Goal: Information Seeking & Learning: Check status

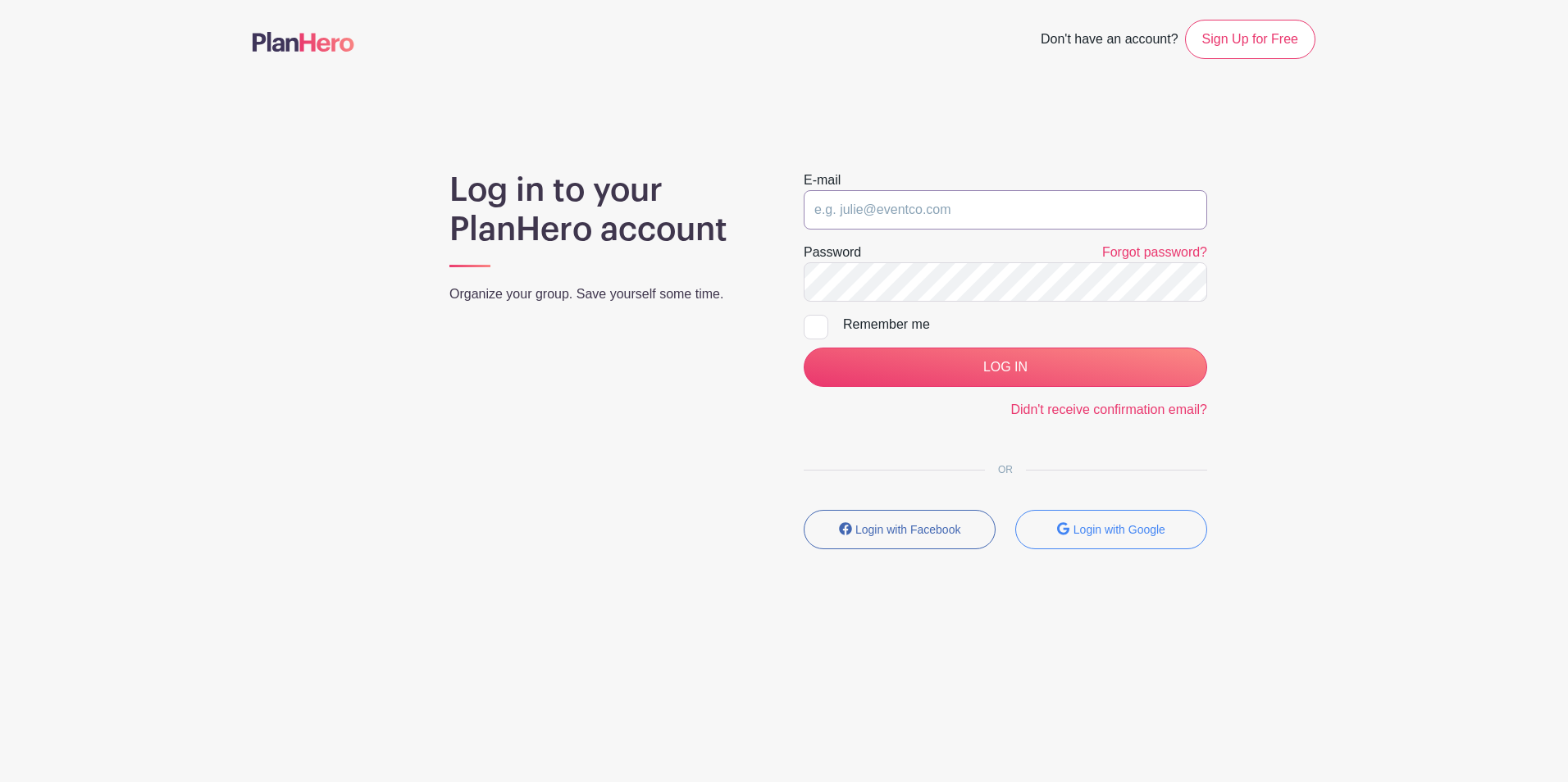
click at [951, 205] on input "email" at bounding box center [1005, 210] width 403 height 39
type input "[EMAIL_ADDRESS][DOMAIN_NAME]"
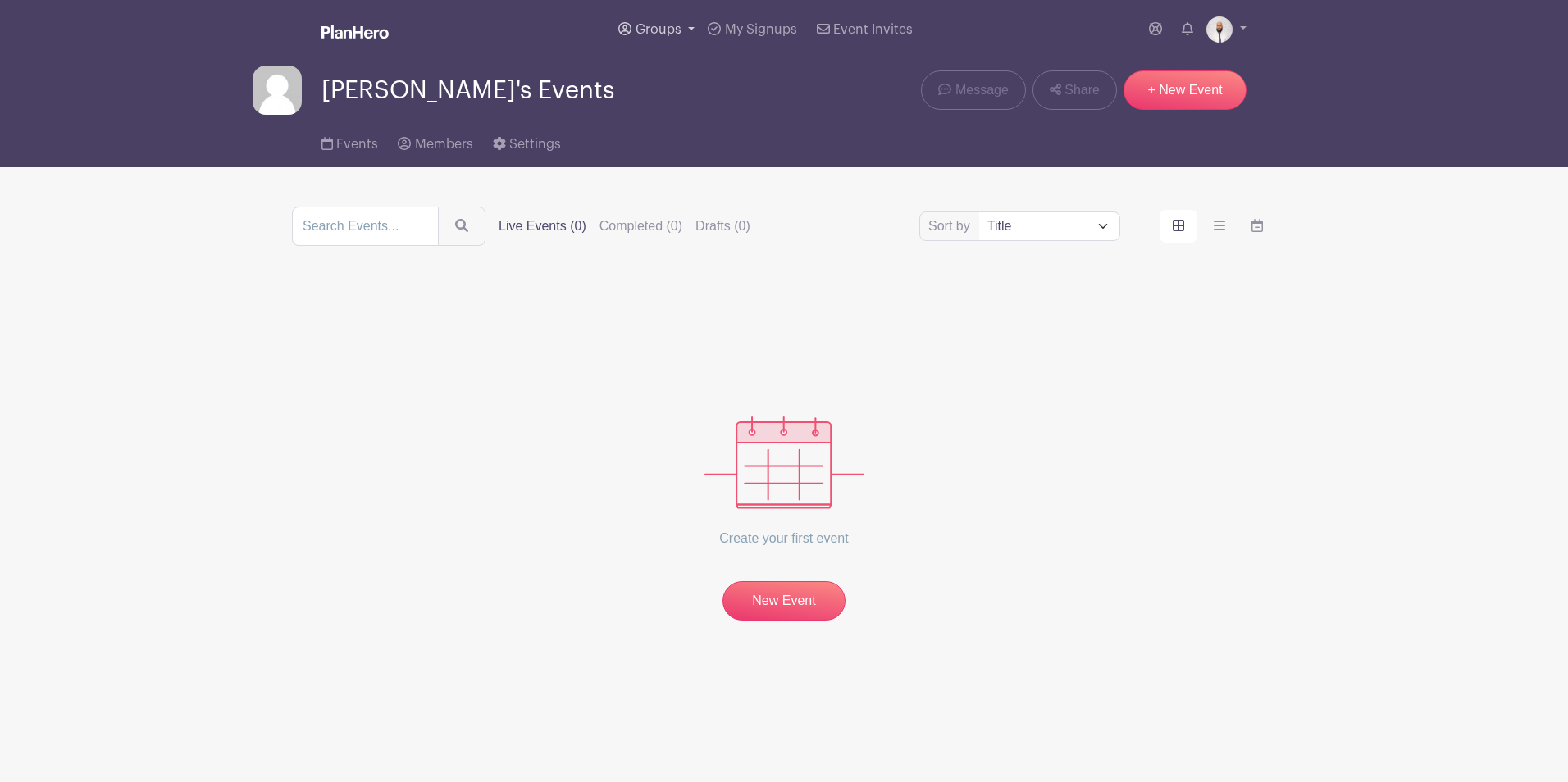
click at [648, 30] on span "Groups" at bounding box center [659, 29] width 46 height 13
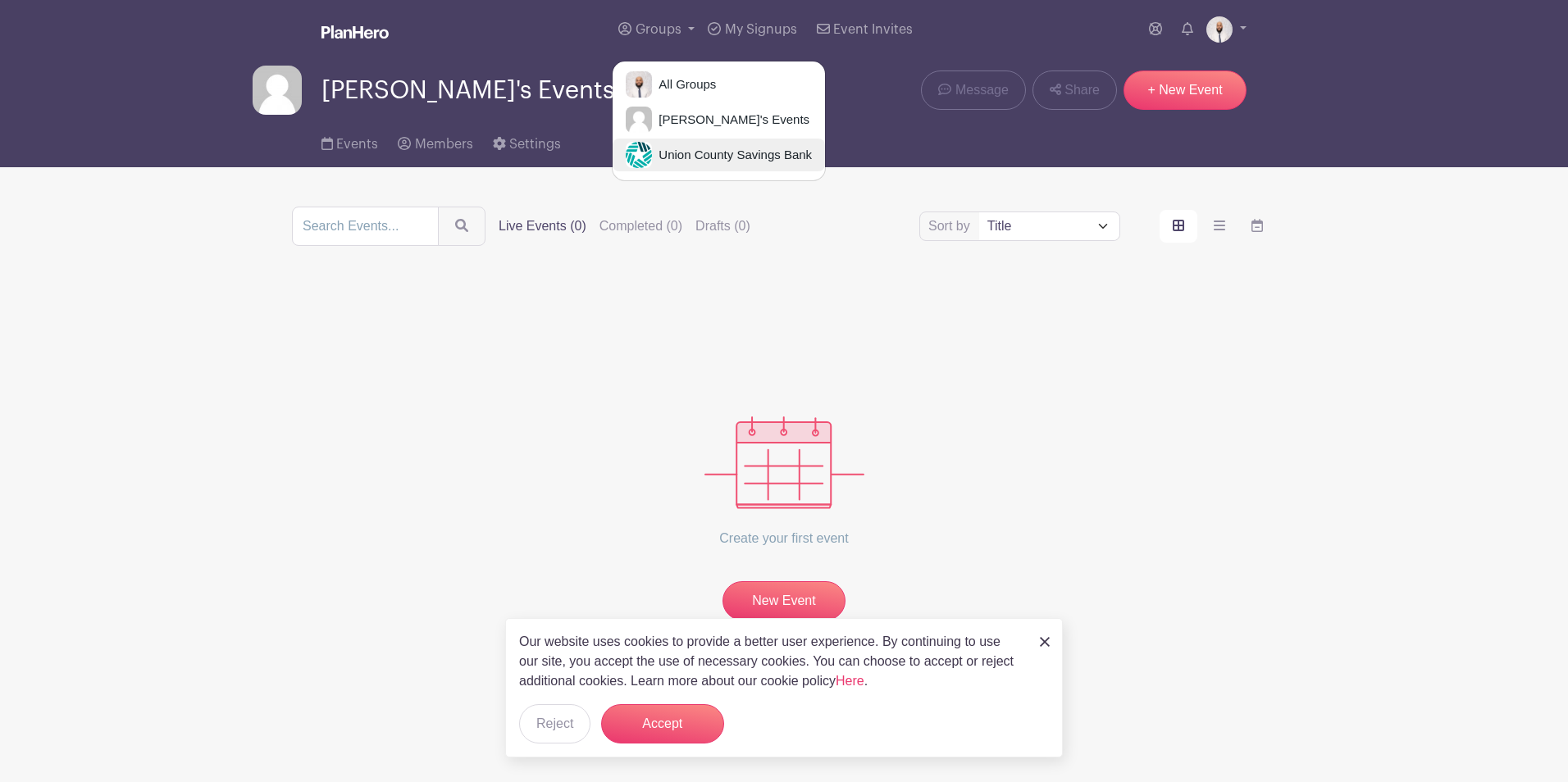
click at [683, 147] on span "Union County Savings Bank" at bounding box center [732, 156] width 160 height 19
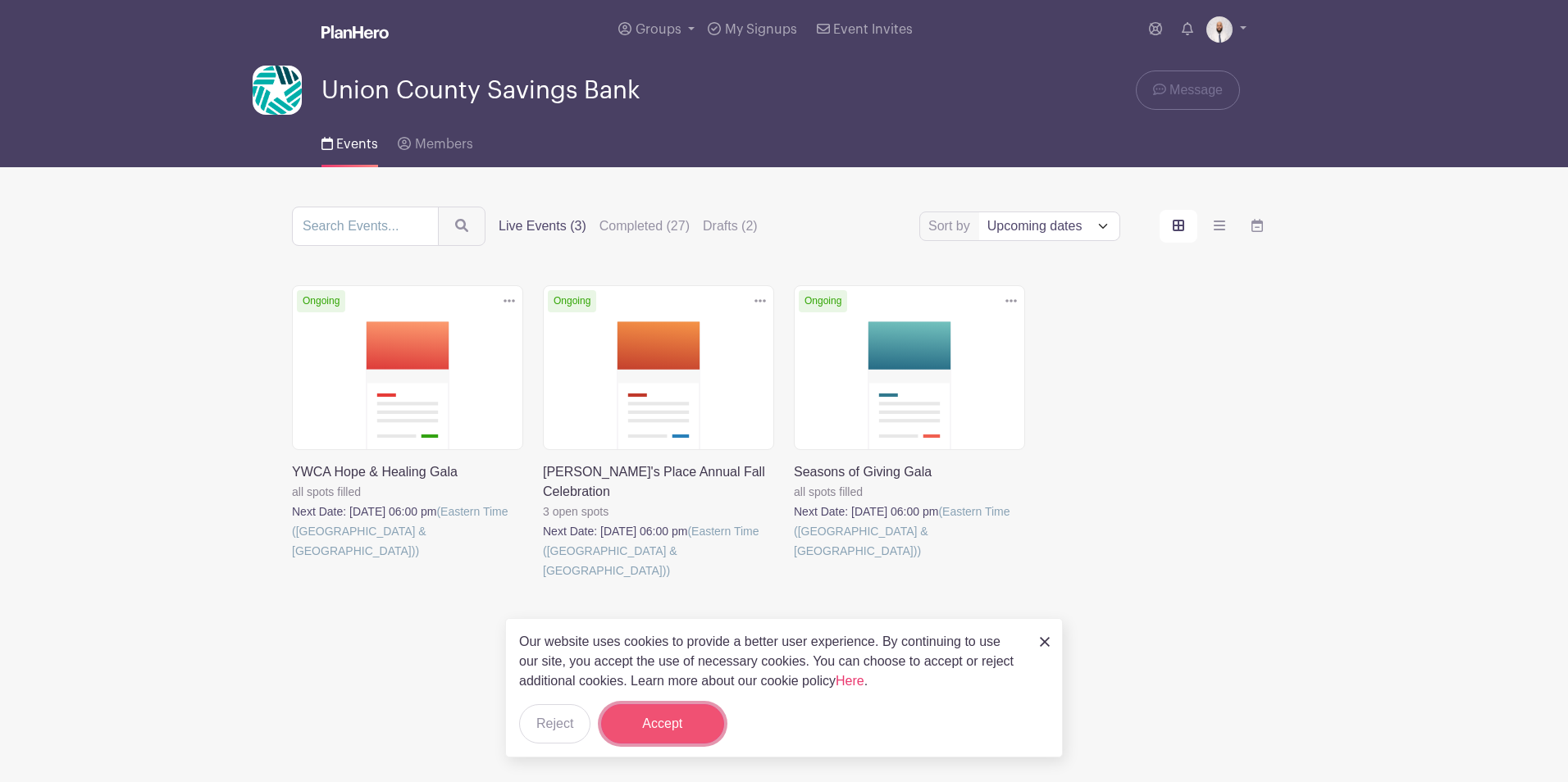
click at [659, 712] on button "Accept" at bounding box center [662, 724] width 123 height 39
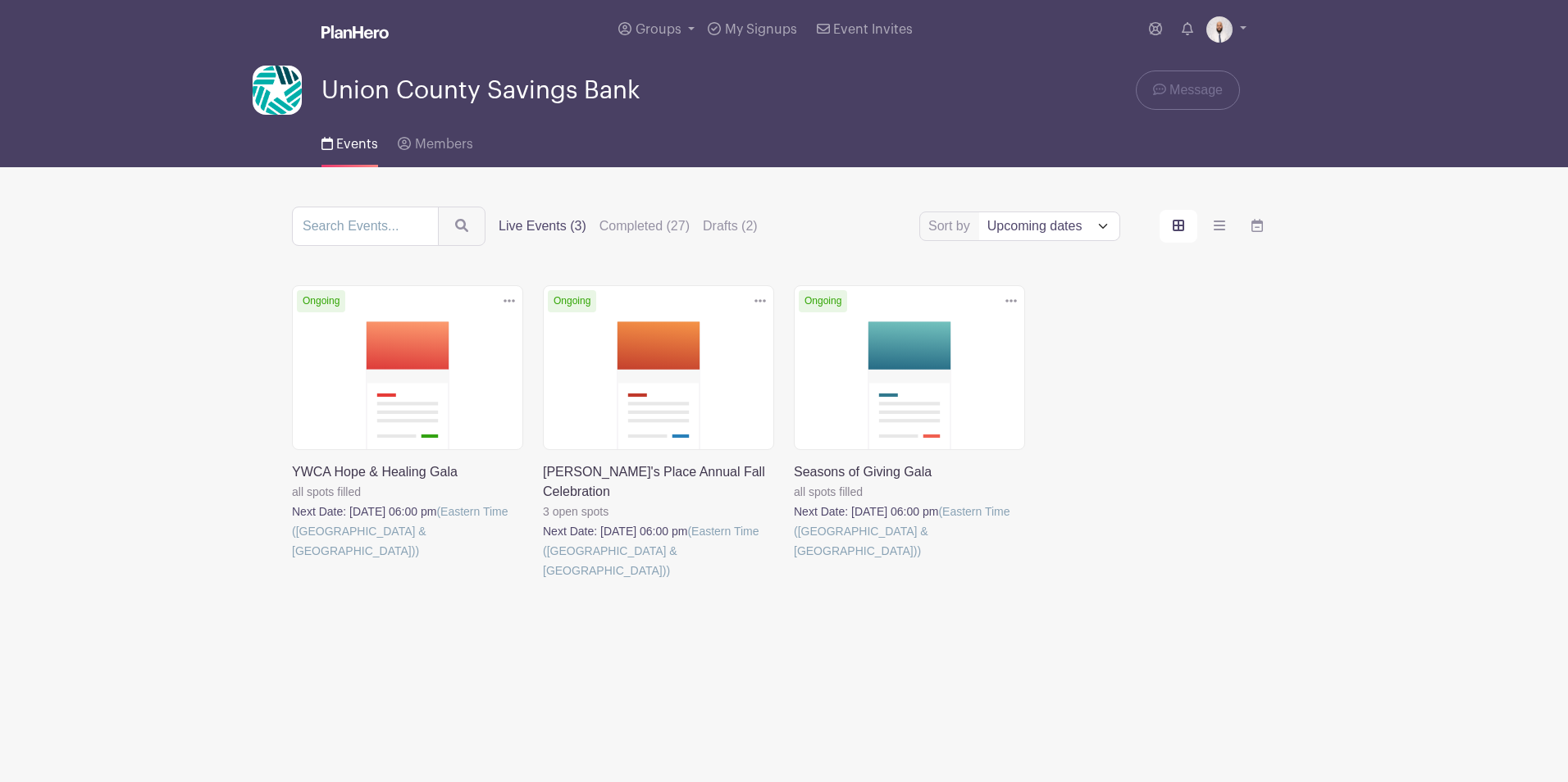
click at [399, 86] on span "Union County Savings Bank" at bounding box center [481, 91] width 318 height 27
click at [419, 157] on link "Members" at bounding box center [435, 140] width 74 height 52
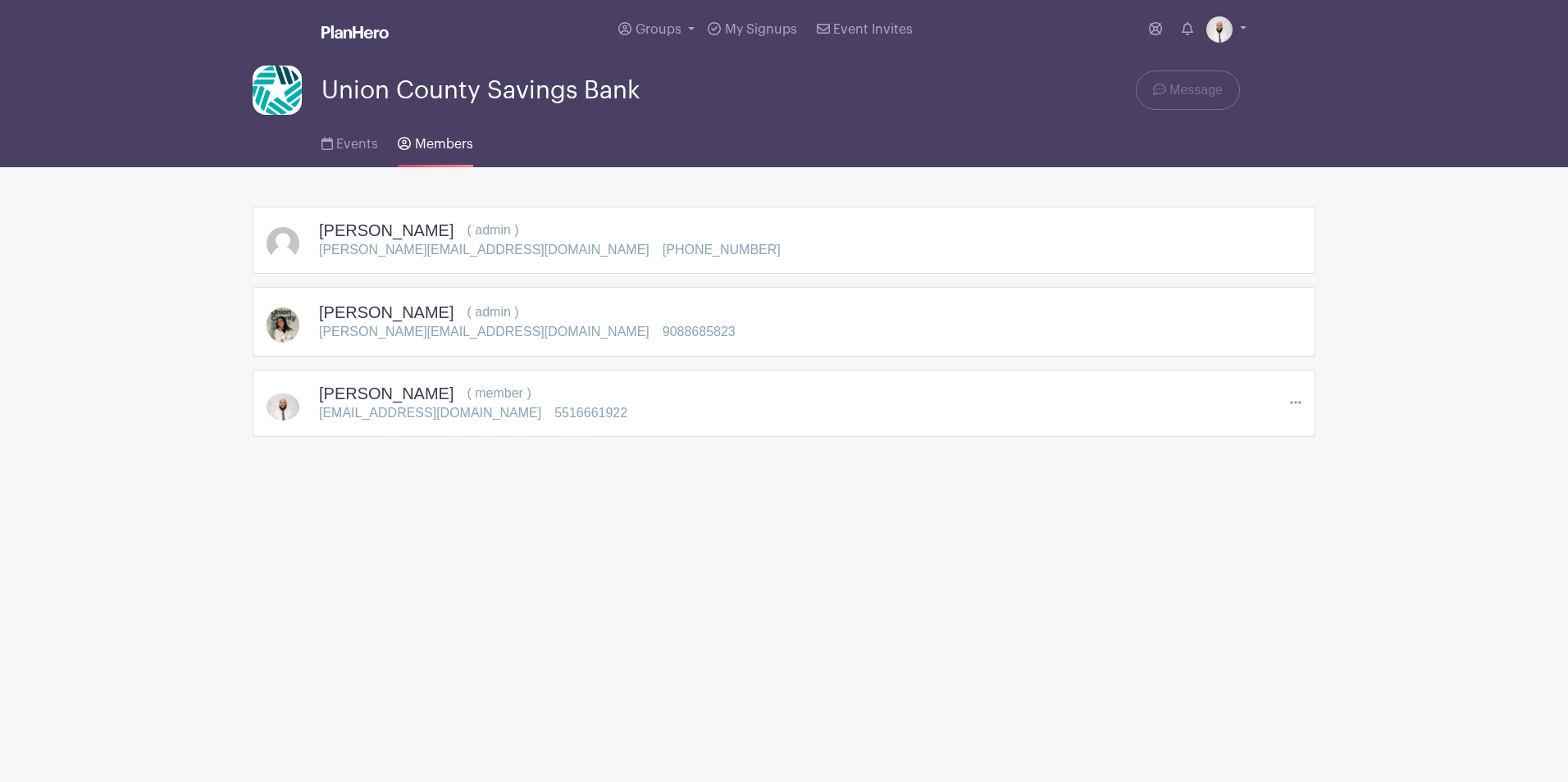
drag, startPoint x: 386, startPoint y: 108, endPoint x: 380, endPoint y: 118, distance: 11.7
click at [386, 108] on div "Union County Savings Bank" at bounding box center [446, 90] width 387 height 49
click at [339, 153] on link "Events" at bounding box center [350, 140] width 56 height 52
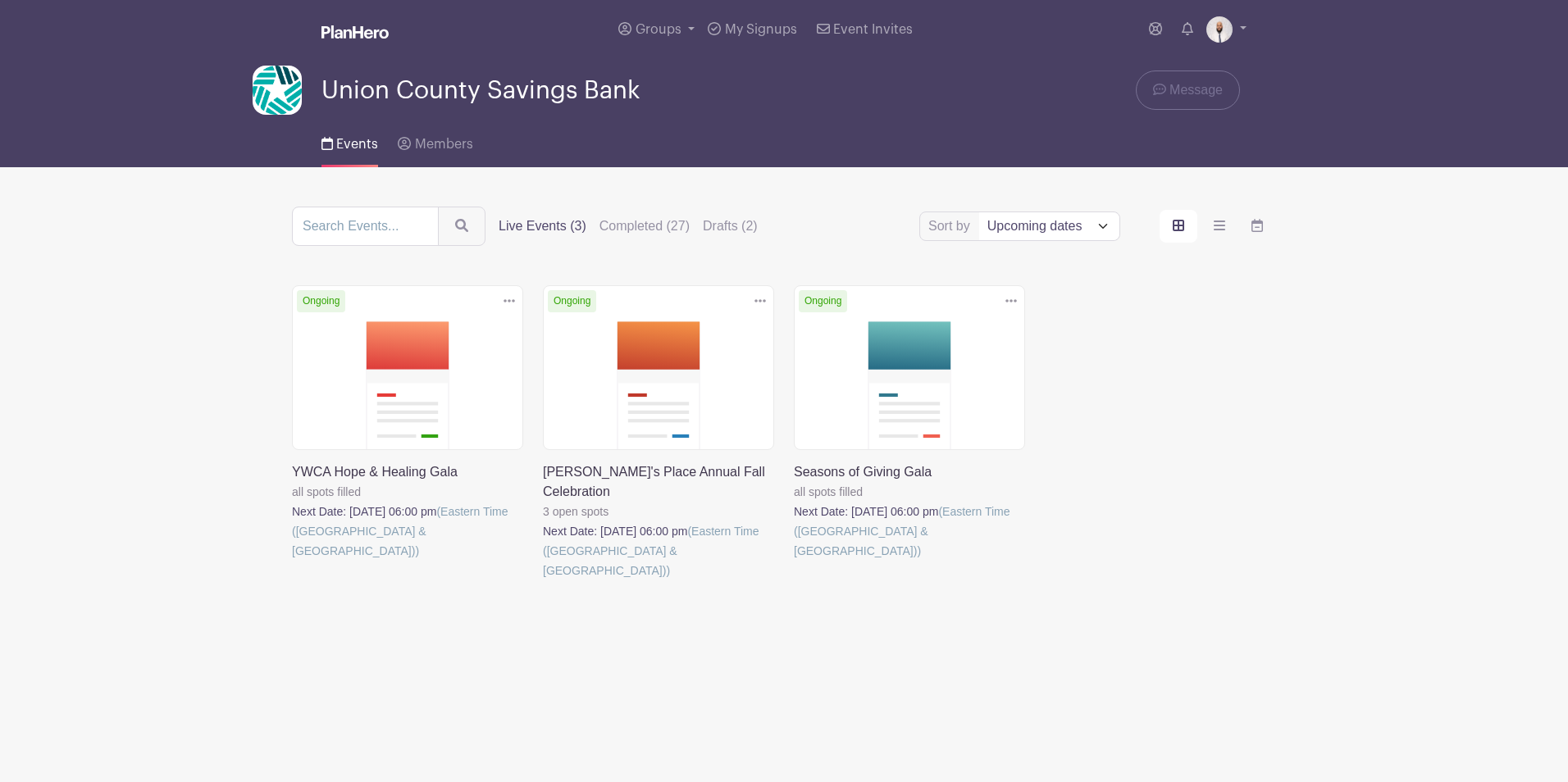
click at [357, 80] on span "Union County Savings Bank" at bounding box center [481, 91] width 318 height 27
click at [753, 27] on span "My Signups" at bounding box center [761, 29] width 72 height 13
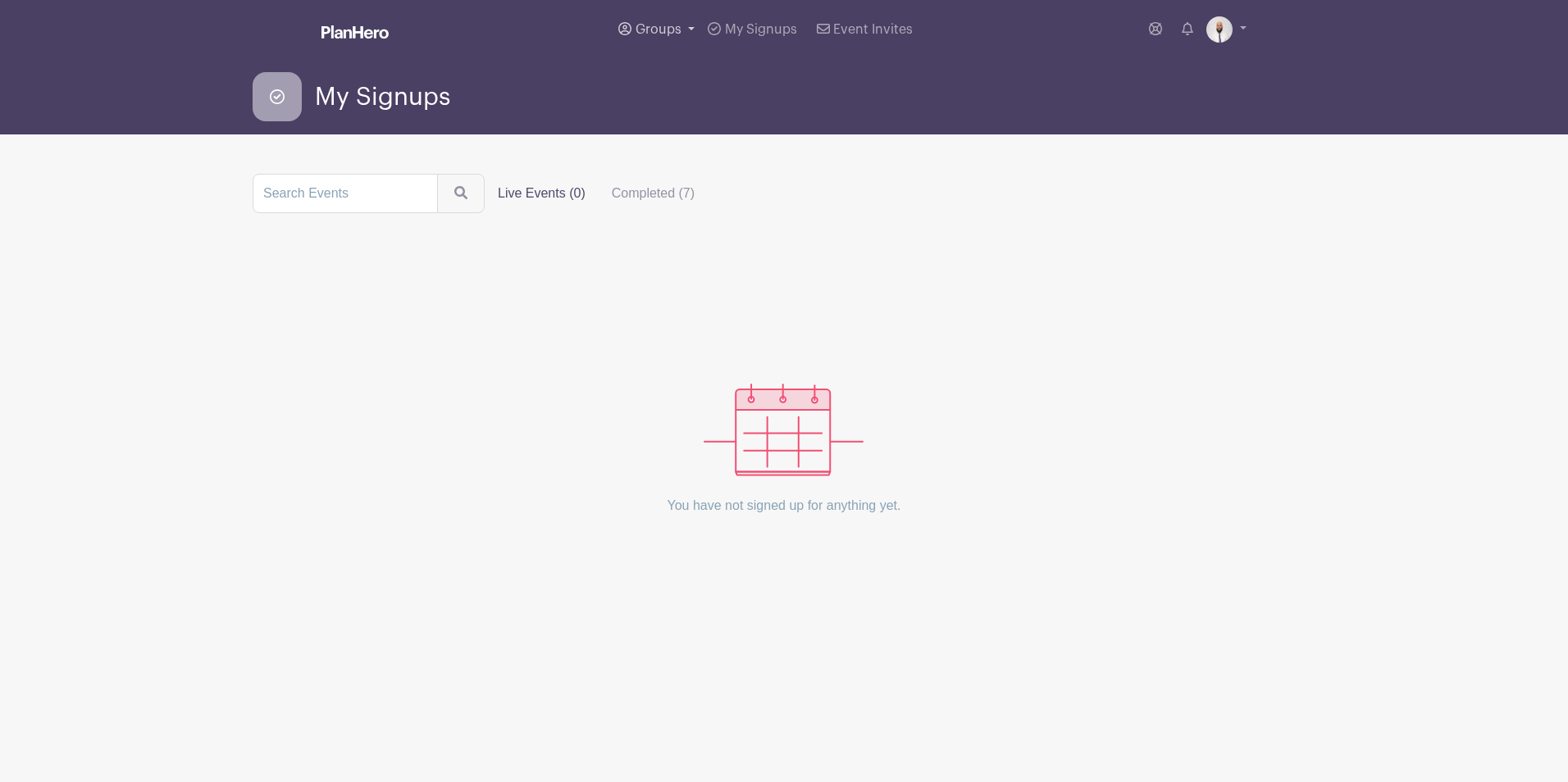
click at [637, 31] on span "Groups" at bounding box center [659, 29] width 46 height 13
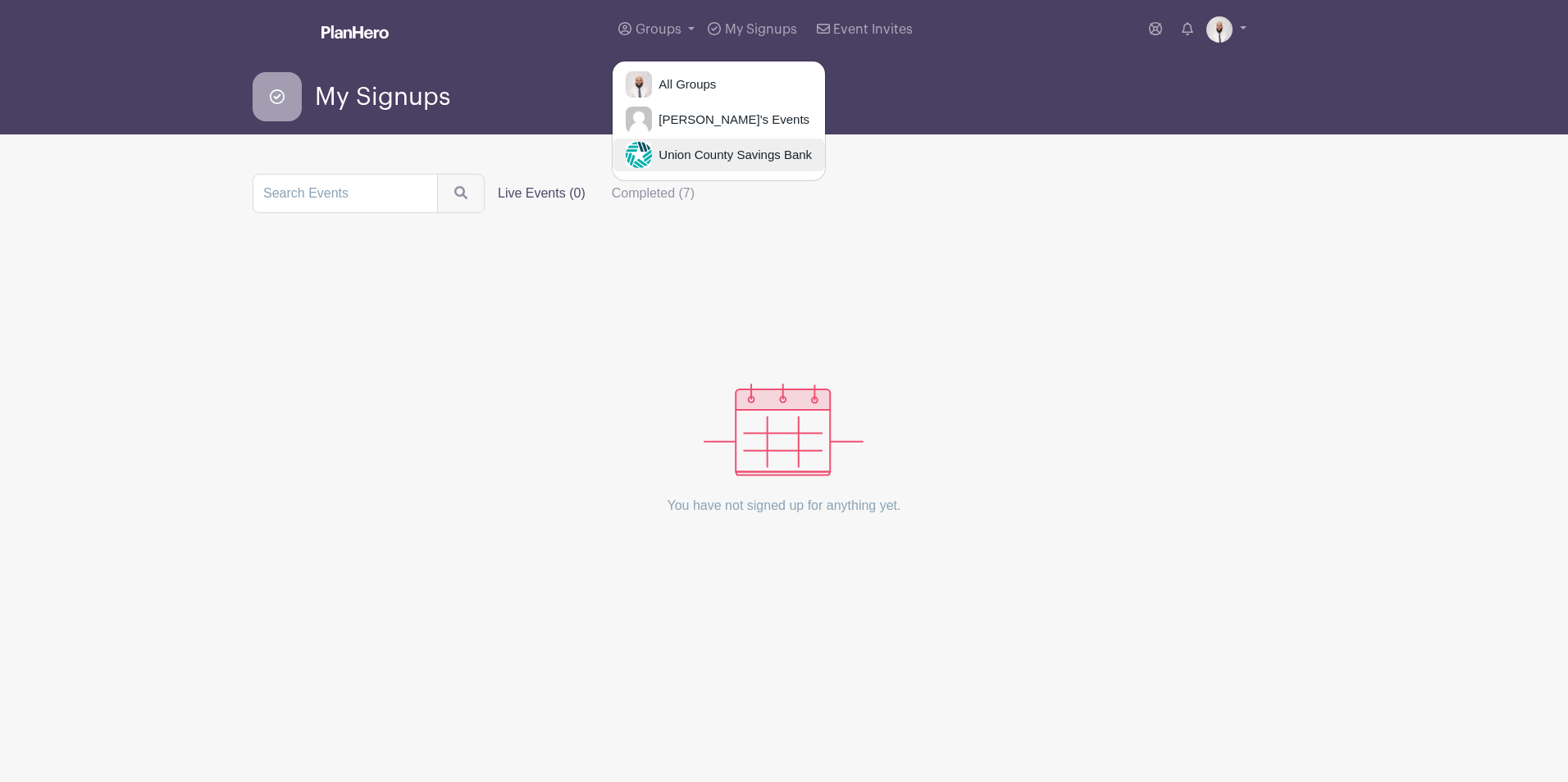
click at [678, 158] on span "Union County Savings Bank" at bounding box center [732, 156] width 160 height 19
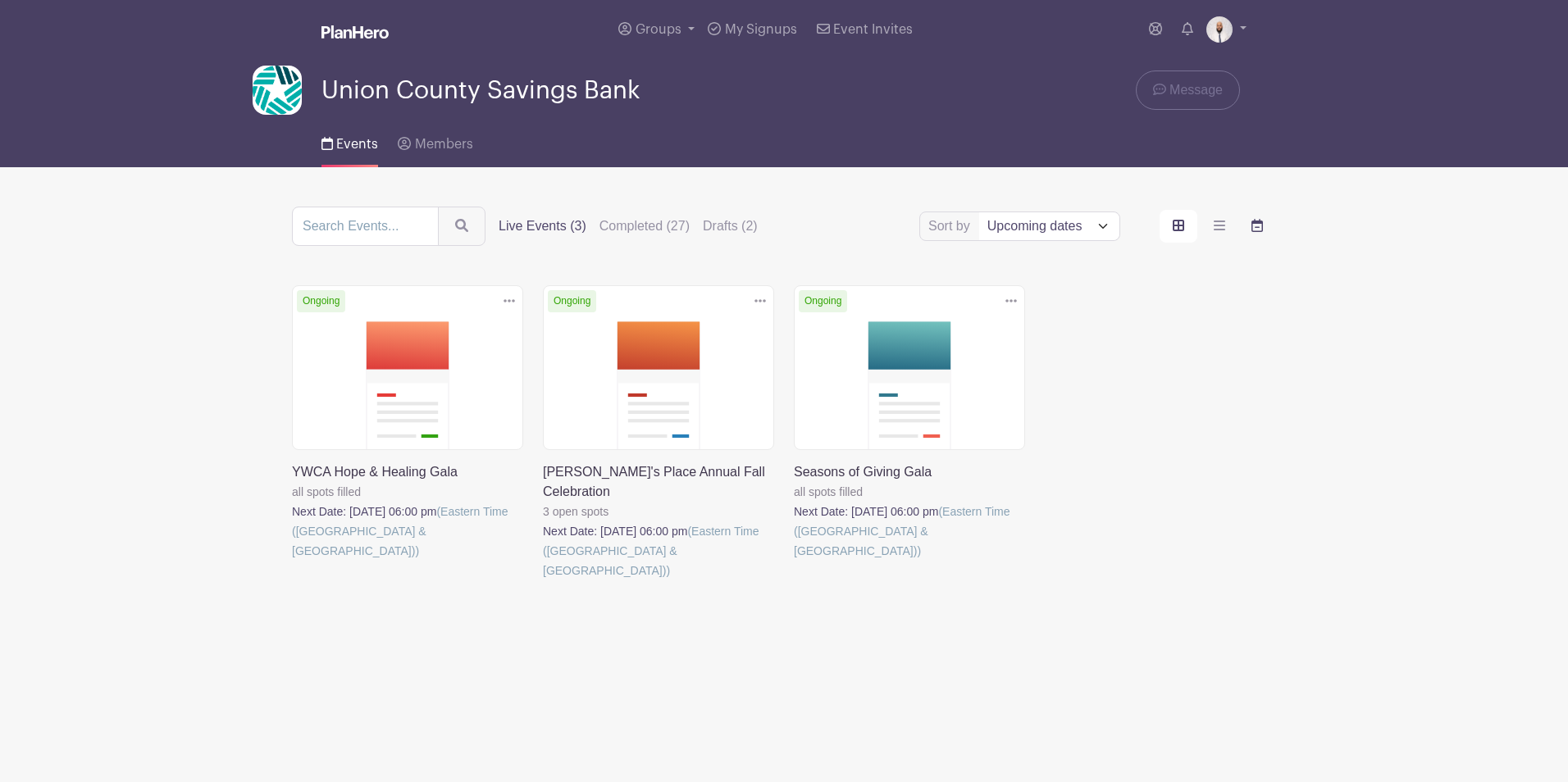
click at [1246, 224] on label "order and view" at bounding box center [1257, 226] width 38 height 33
click at [0, 0] on input "order and view" at bounding box center [0, 0] width 0 height 0
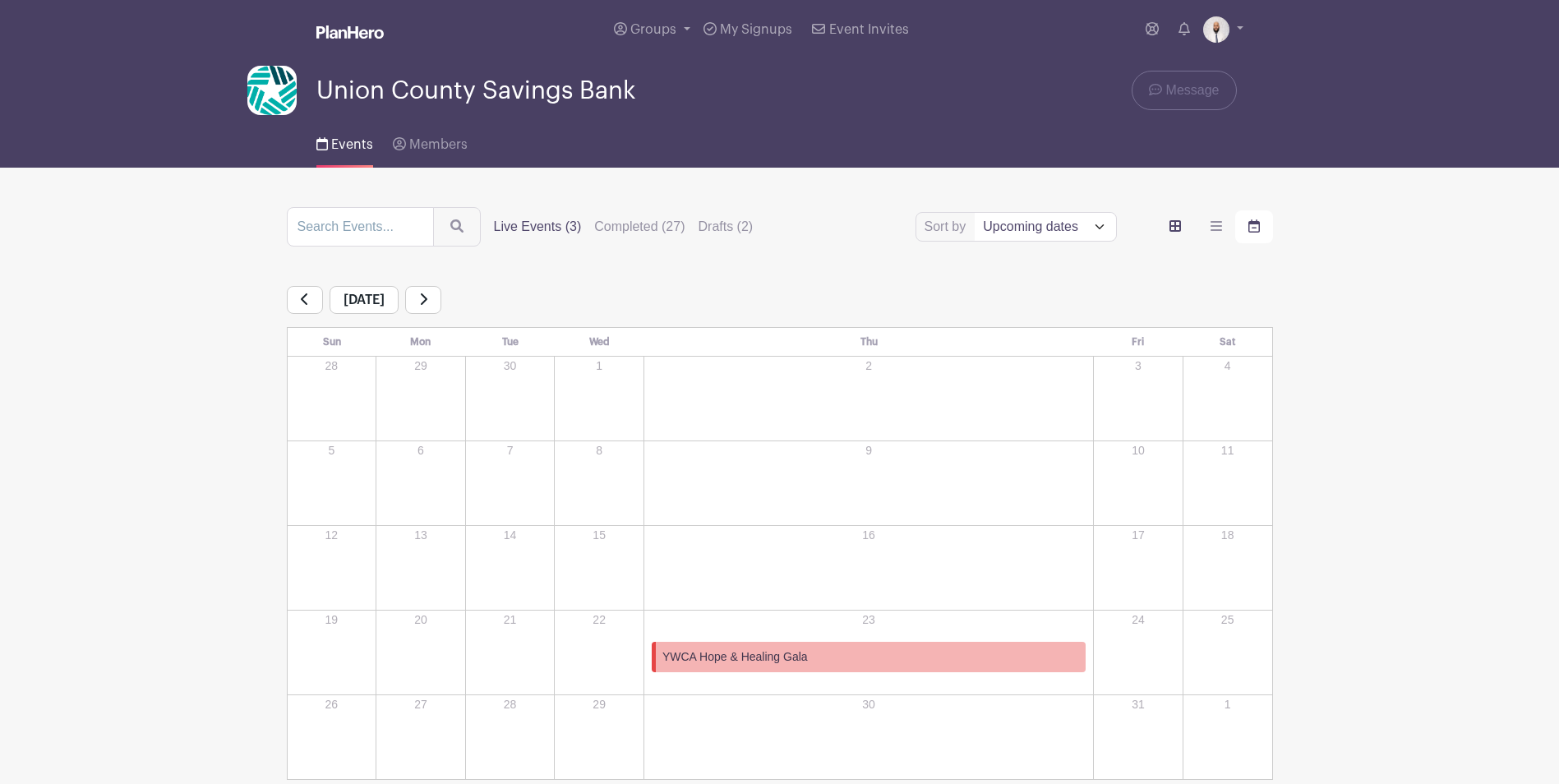
click at [1165, 226] on label "order and view" at bounding box center [1175, 226] width 38 height 33
click at [0, 0] on input "order and view" at bounding box center [0, 0] width 0 height 0
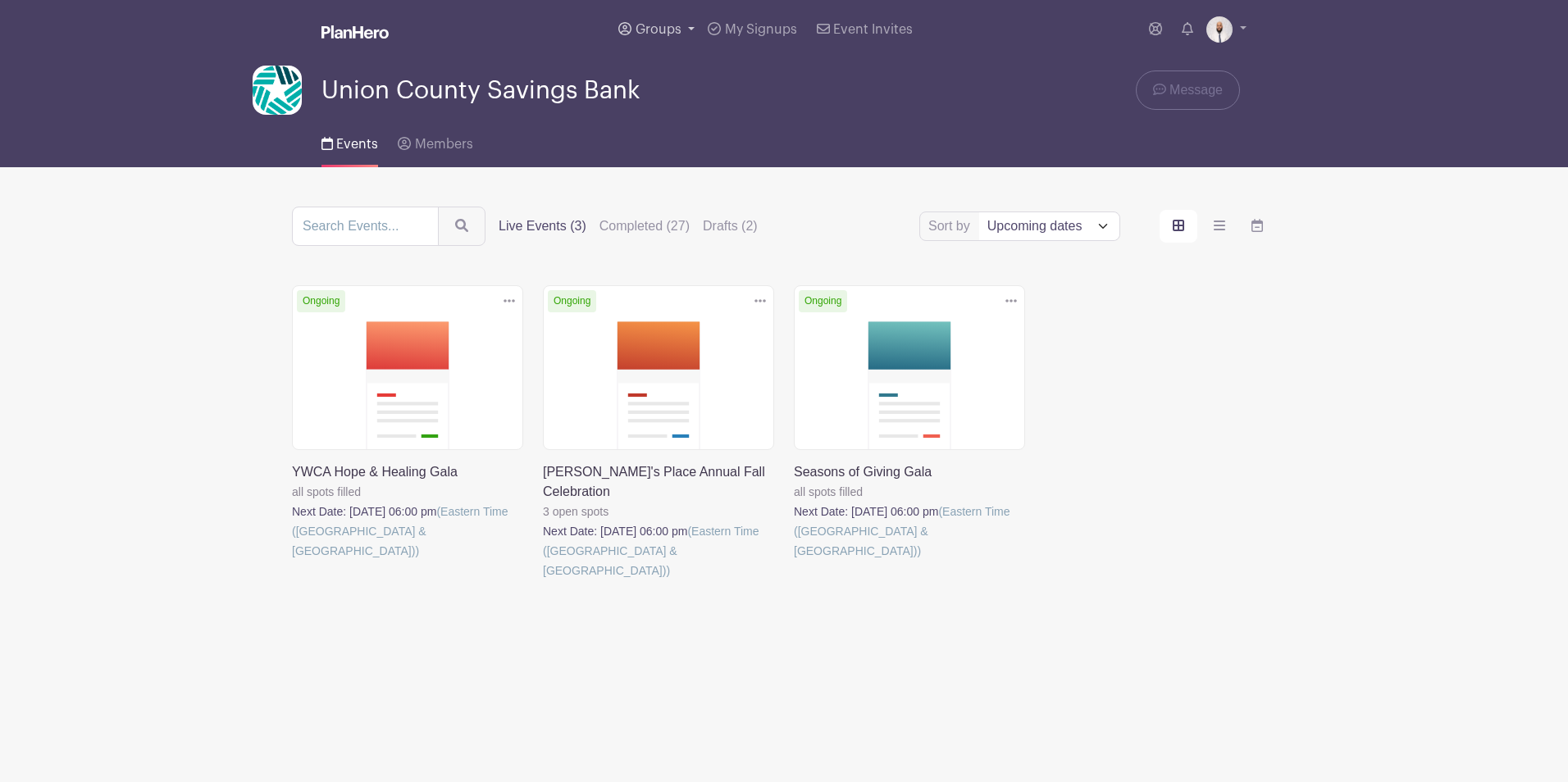
click at [637, 28] on span "Groups" at bounding box center [659, 29] width 46 height 13
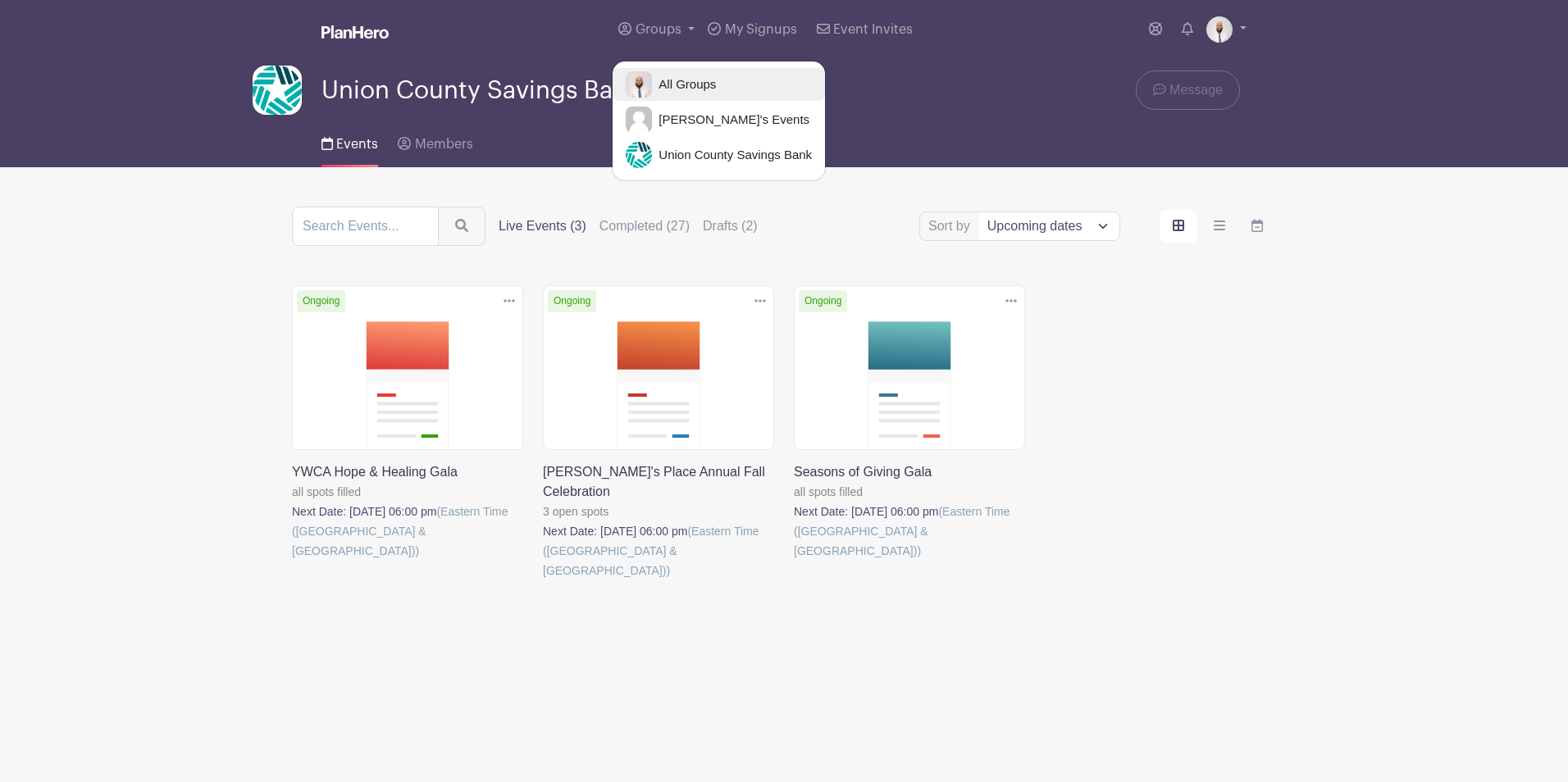
click at [682, 78] on span "All Groups" at bounding box center [684, 85] width 64 height 19
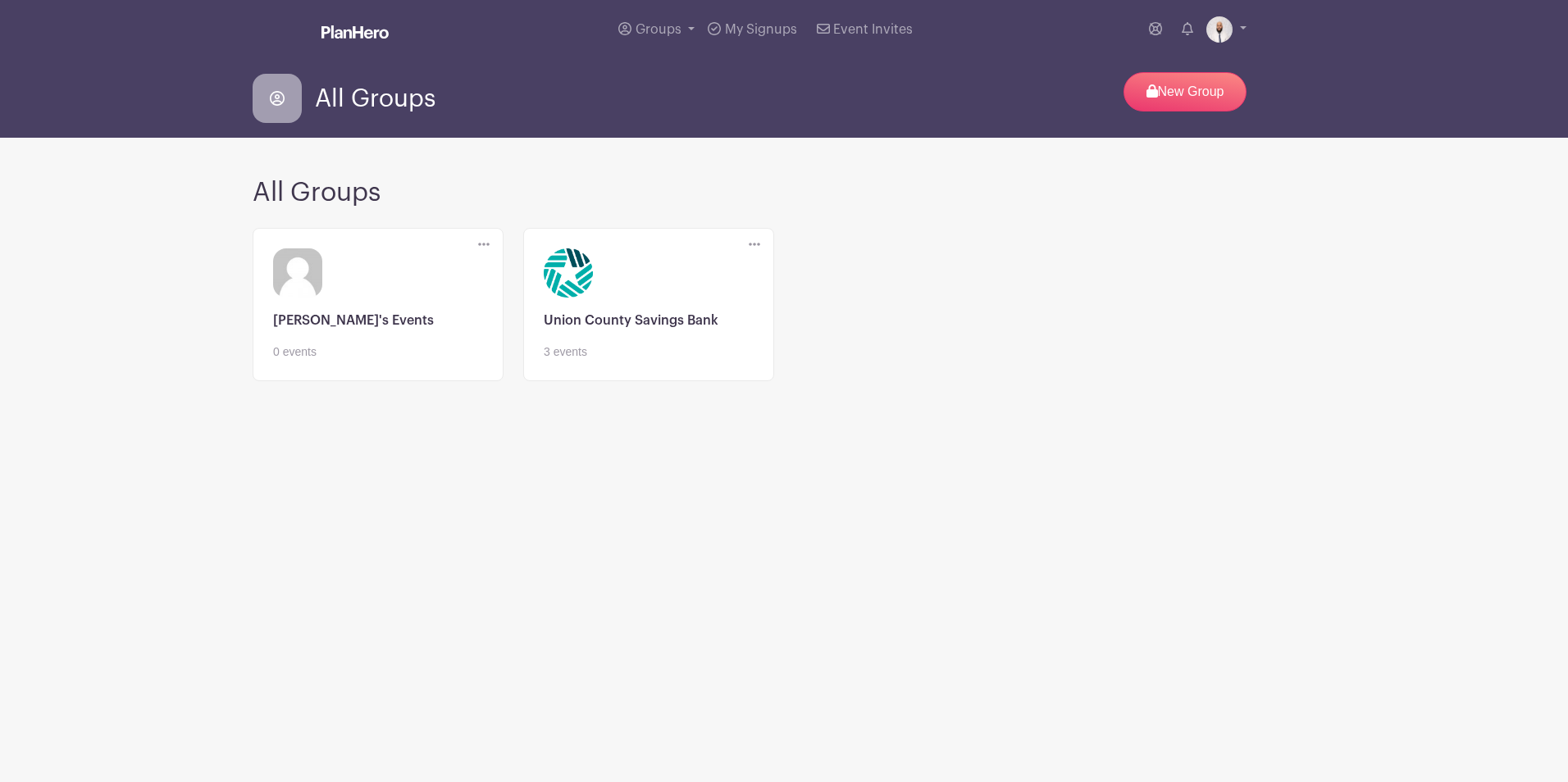
click at [591, 361] on link at bounding box center [648, 361] width 210 height 0
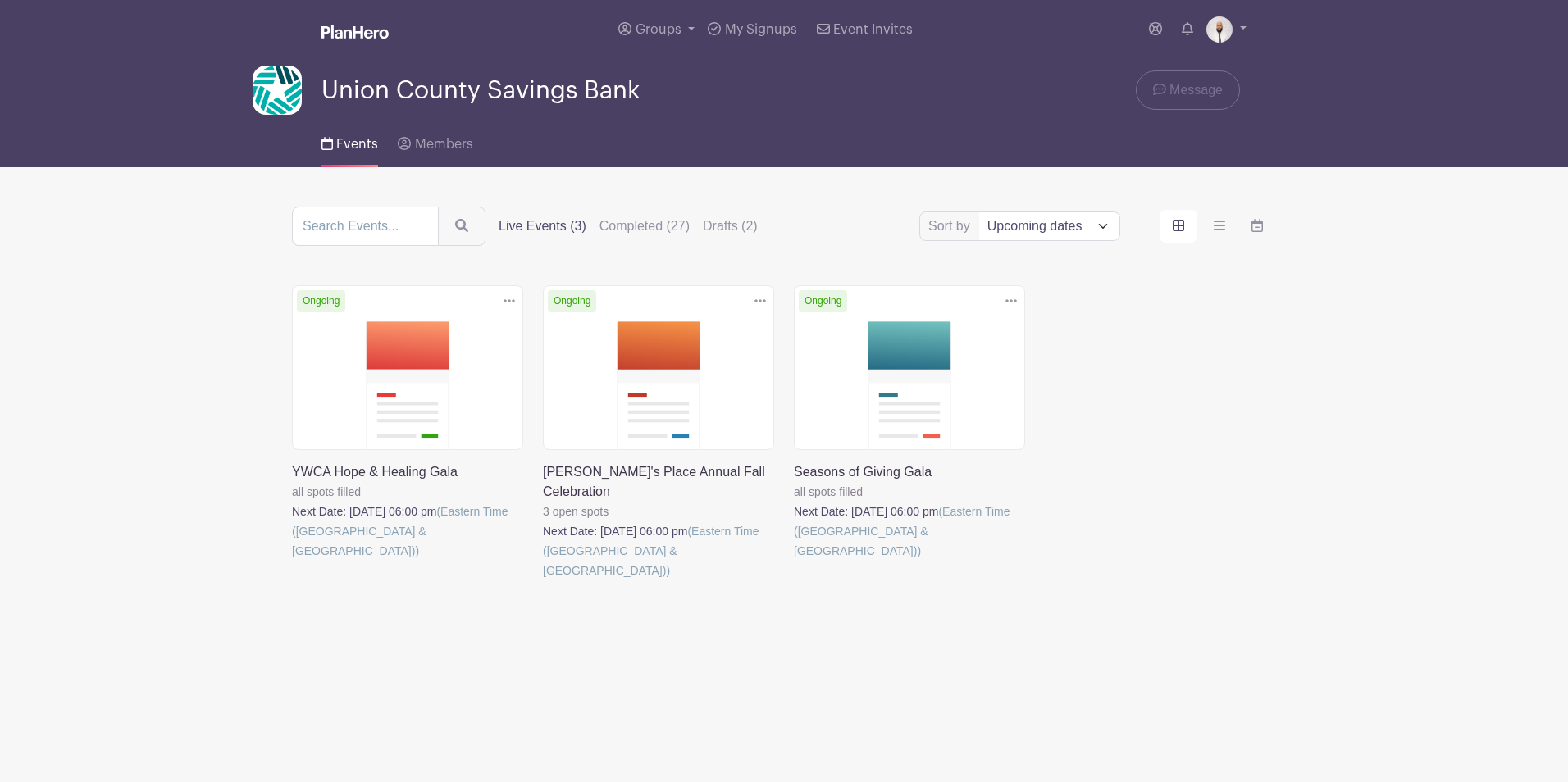
click at [620, 220] on label "Completed (27)" at bounding box center [644, 226] width 90 height 20
click at [0, 0] on input "Completed (27)" at bounding box center [0, 0] width 0 height 0
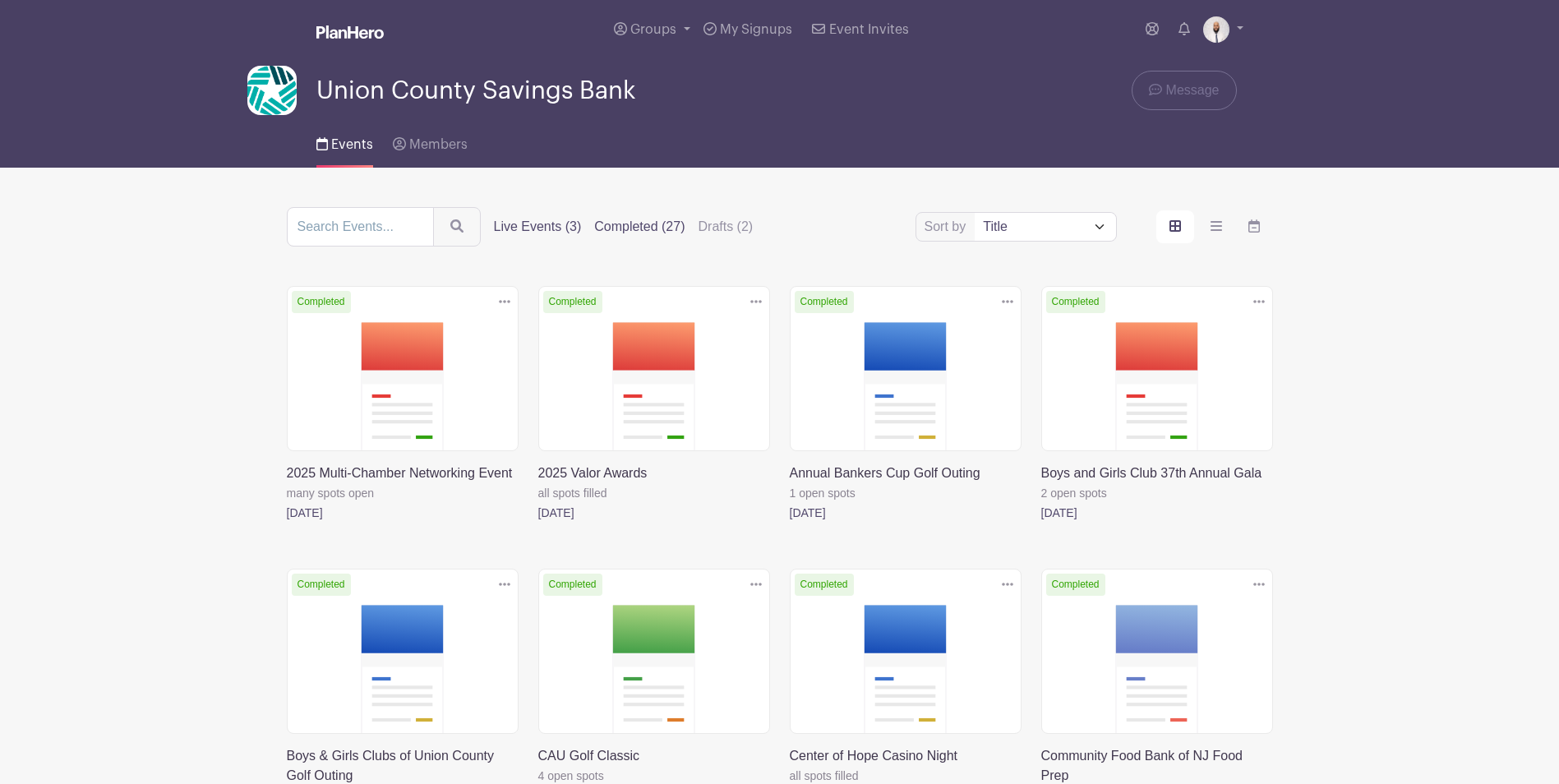
click at [538, 232] on label "Live Events (3)" at bounding box center [538, 226] width 88 height 20
click at [0, 0] on input "Live Events (3)" at bounding box center [0, 0] width 0 height 0
